Goal: Task Accomplishment & Management: Use online tool/utility

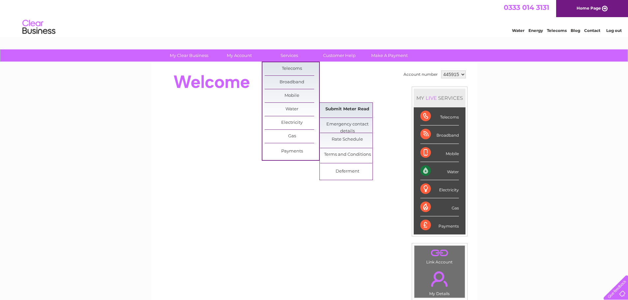
click at [333, 109] on link "Submit Meter Read" at bounding box center [347, 109] width 54 height 13
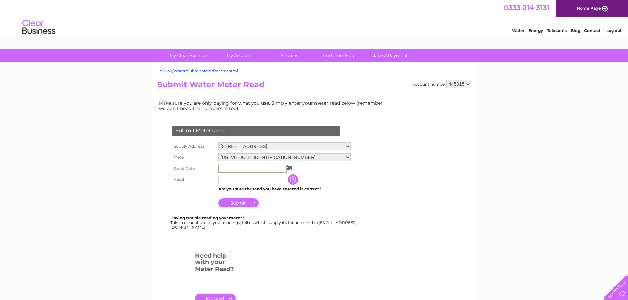
click at [262, 170] on input "text" at bounding box center [252, 169] width 69 height 8
click at [293, 170] on td at bounding box center [285, 168] width 136 height 11
click at [291, 167] on img at bounding box center [288, 167] width 5 height 5
click at [264, 195] on link "4" at bounding box center [266, 196] width 9 height 7
type input "[DATE]"
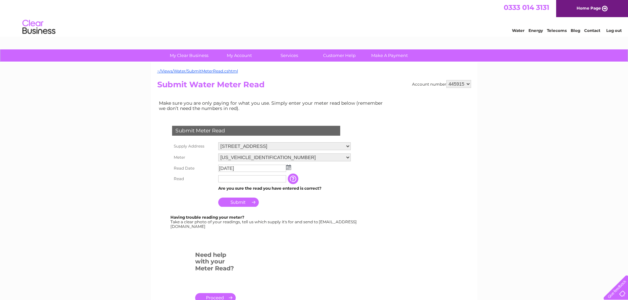
click at [247, 177] on input "text" at bounding box center [252, 178] width 68 height 7
type input "00970"
click at [239, 202] on input "Submit" at bounding box center [238, 203] width 41 height 9
